Goal: Information Seeking & Learning: Learn about a topic

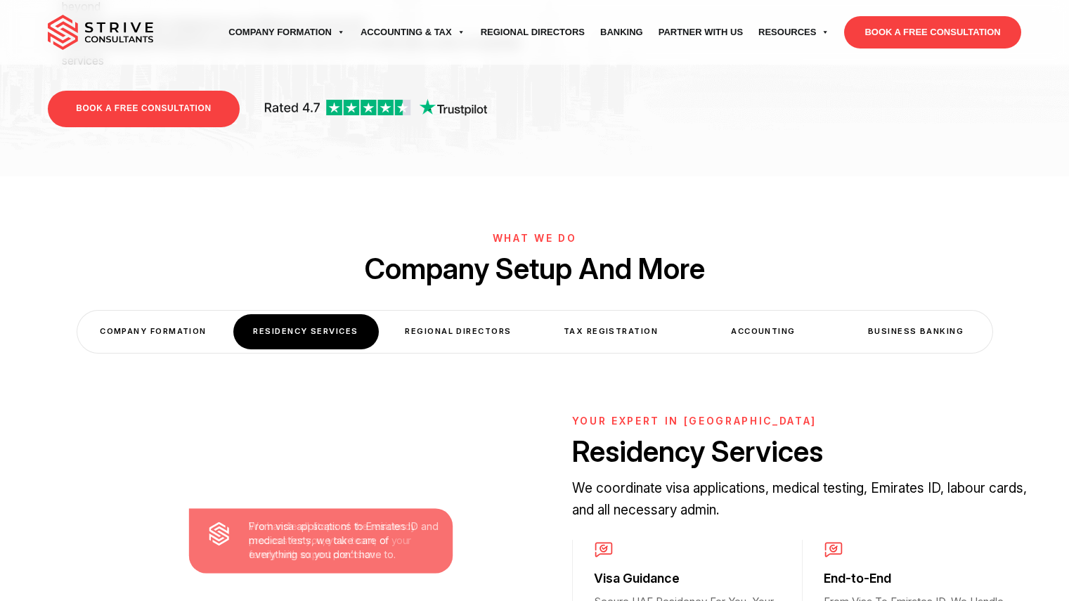
scroll to position [340, 0]
click at [417, 314] on div "Regional Directors" at bounding box center [458, 331] width 145 height 34
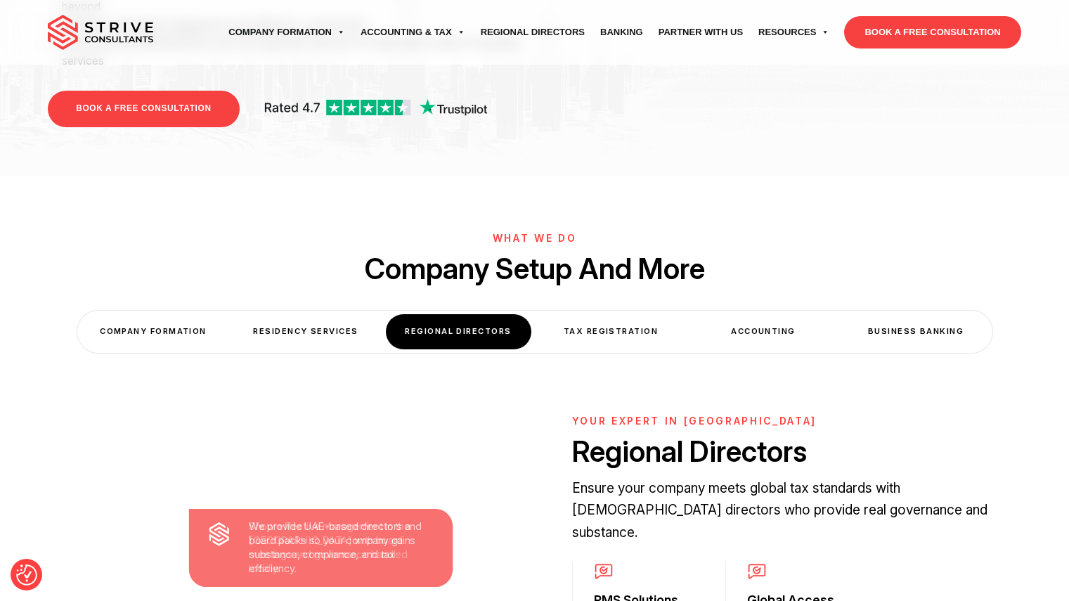
click at [577, 314] on div "Tax Registration" at bounding box center [610, 331] width 145 height 34
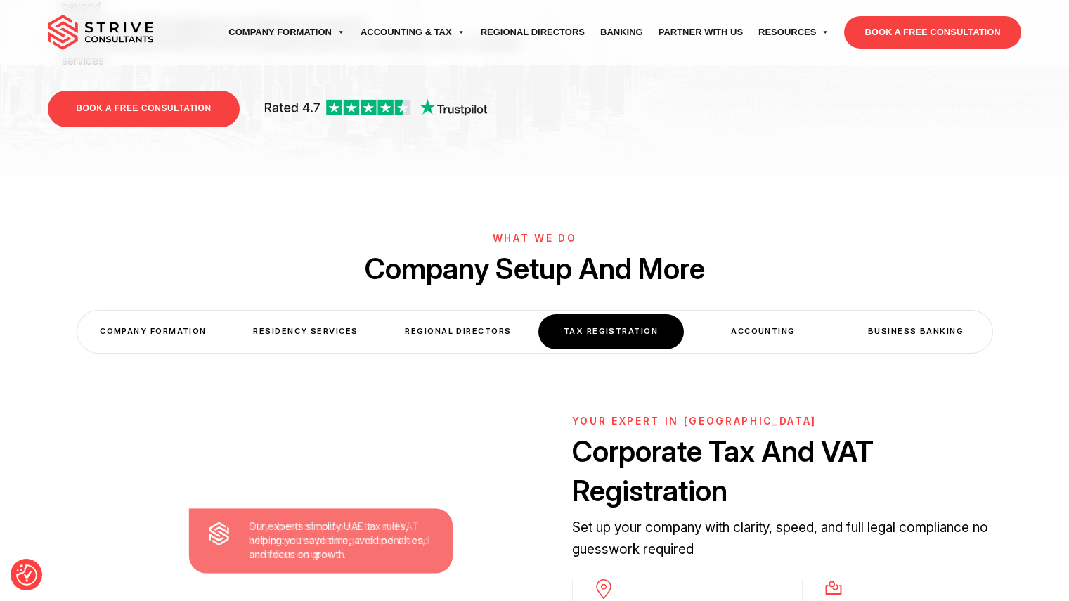
click at [725, 314] on div "Accounting" at bounding box center [763, 331] width 145 height 34
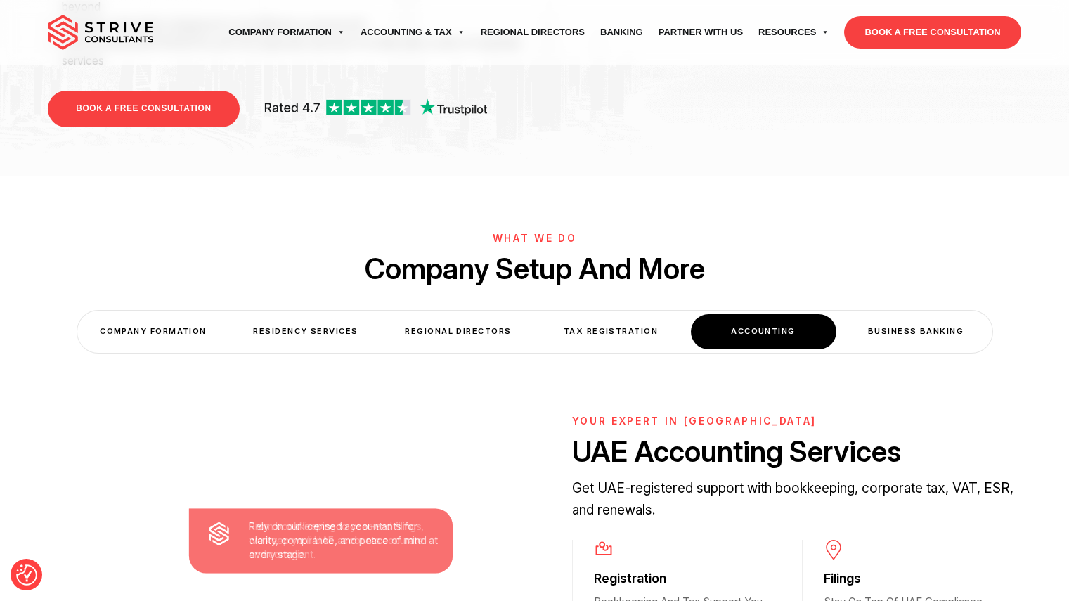
click at [893, 314] on div "Business Banking" at bounding box center [915, 331] width 145 height 34
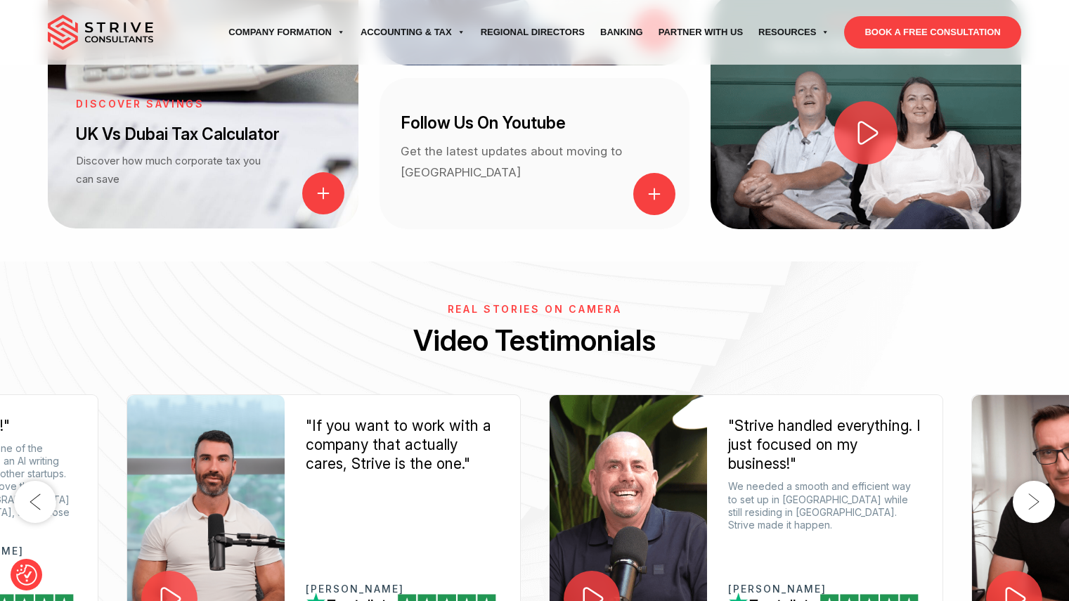
scroll to position [1914, 0]
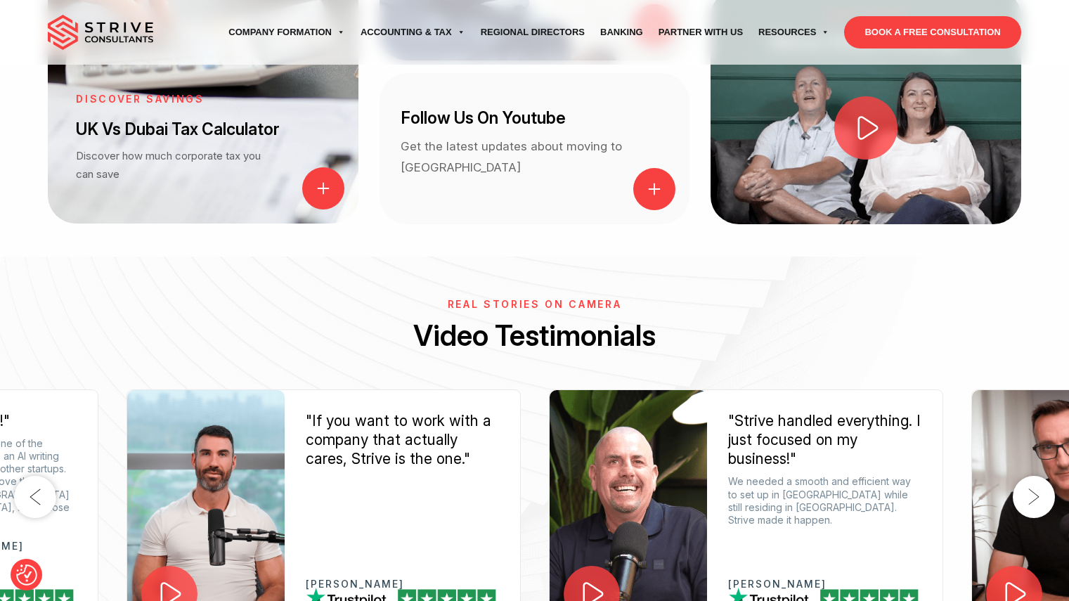
click at [23, 476] on button "Previous" at bounding box center [35, 497] width 42 height 42
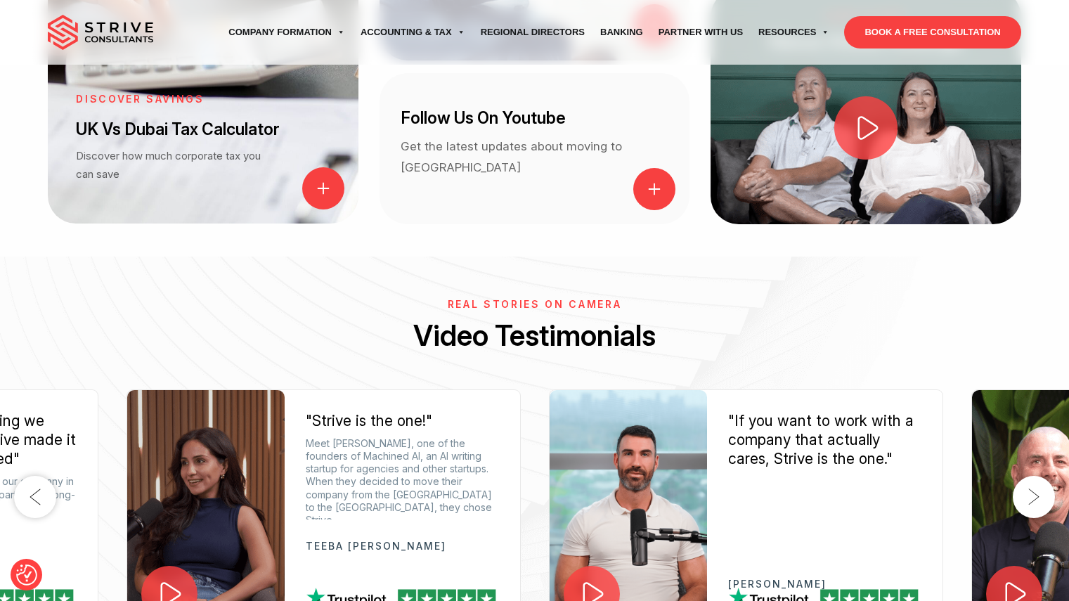
click at [1034, 476] on button "Next" at bounding box center [1033, 497] width 42 height 42
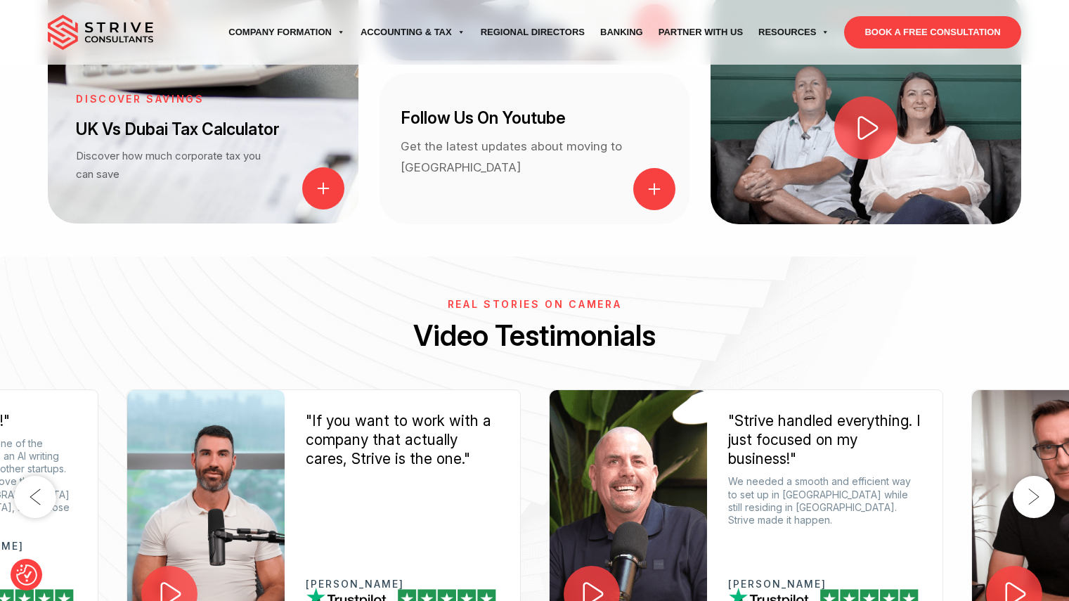
click at [1038, 476] on button "Next" at bounding box center [1033, 497] width 42 height 42
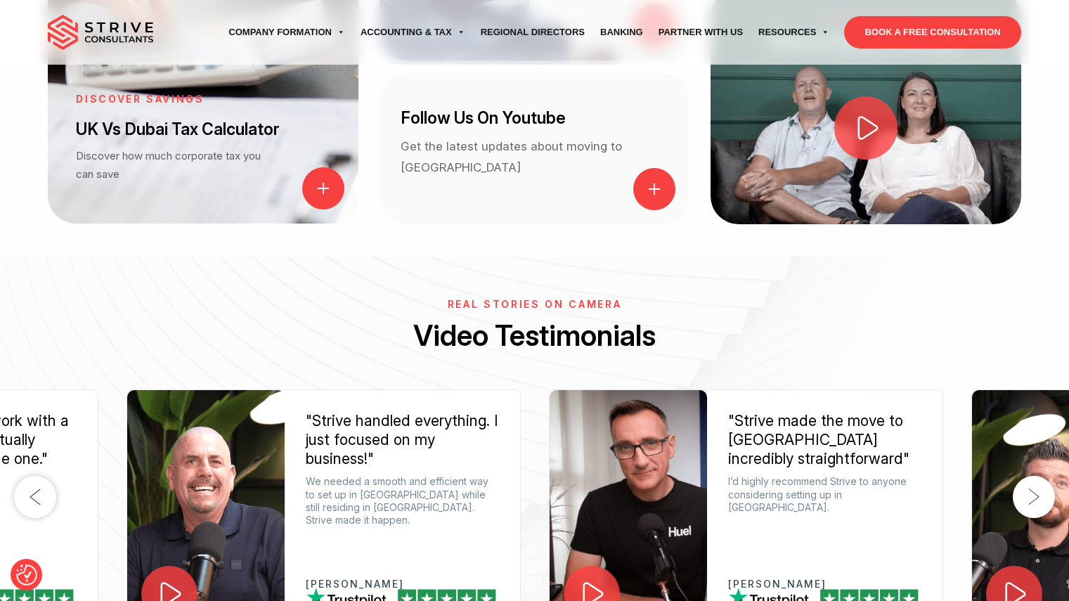
click at [1038, 476] on button "Next" at bounding box center [1033, 497] width 42 height 42
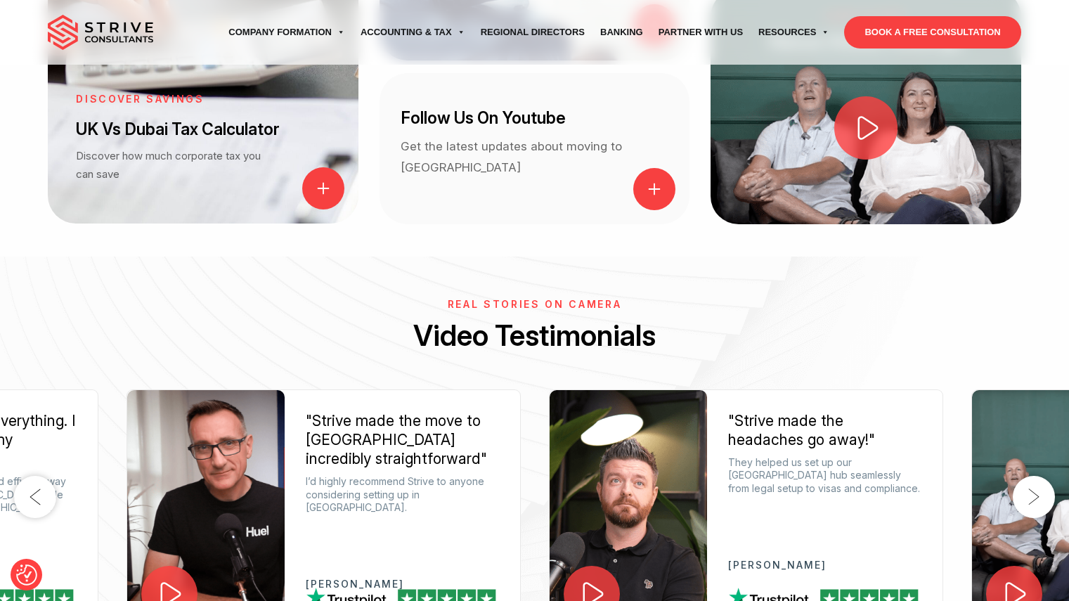
click at [1038, 476] on button "Next" at bounding box center [1033, 497] width 42 height 42
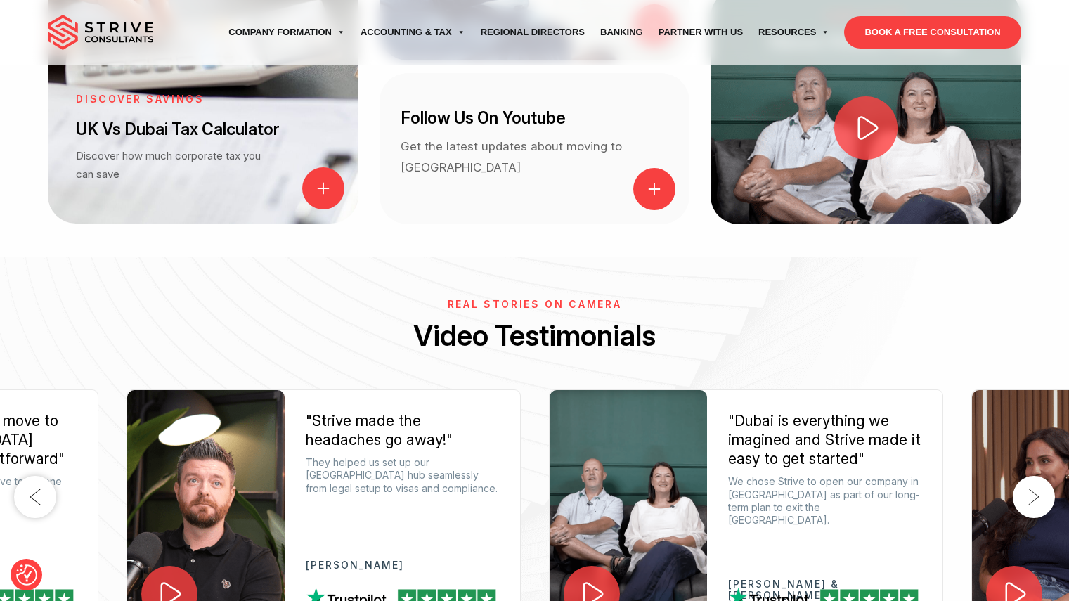
click at [1038, 476] on button "Next" at bounding box center [1033, 497] width 42 height 42
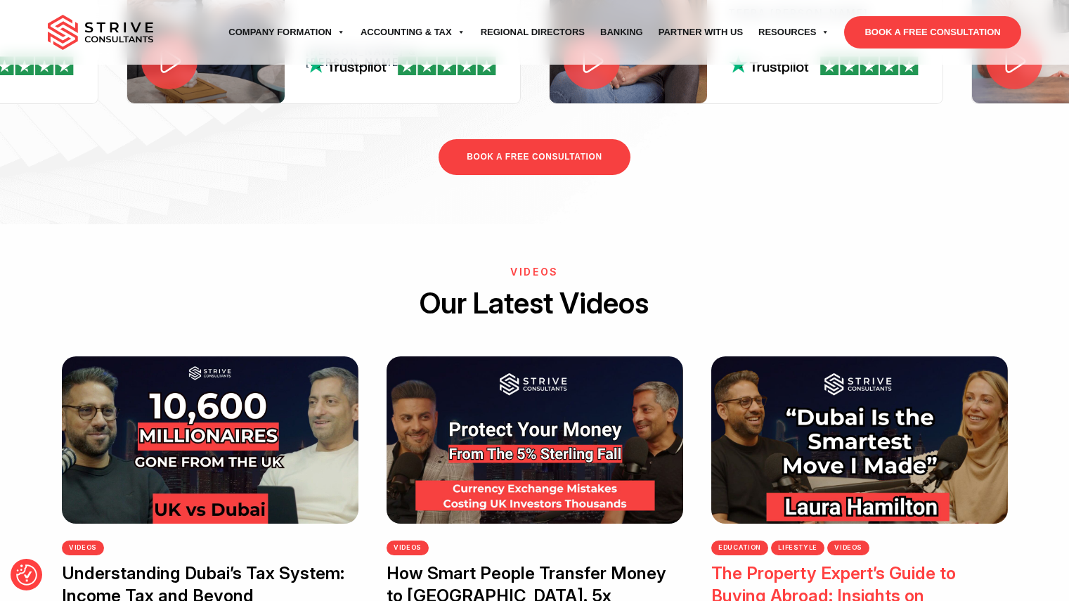
scroll to position [2446, 0]
